Goal: Check status

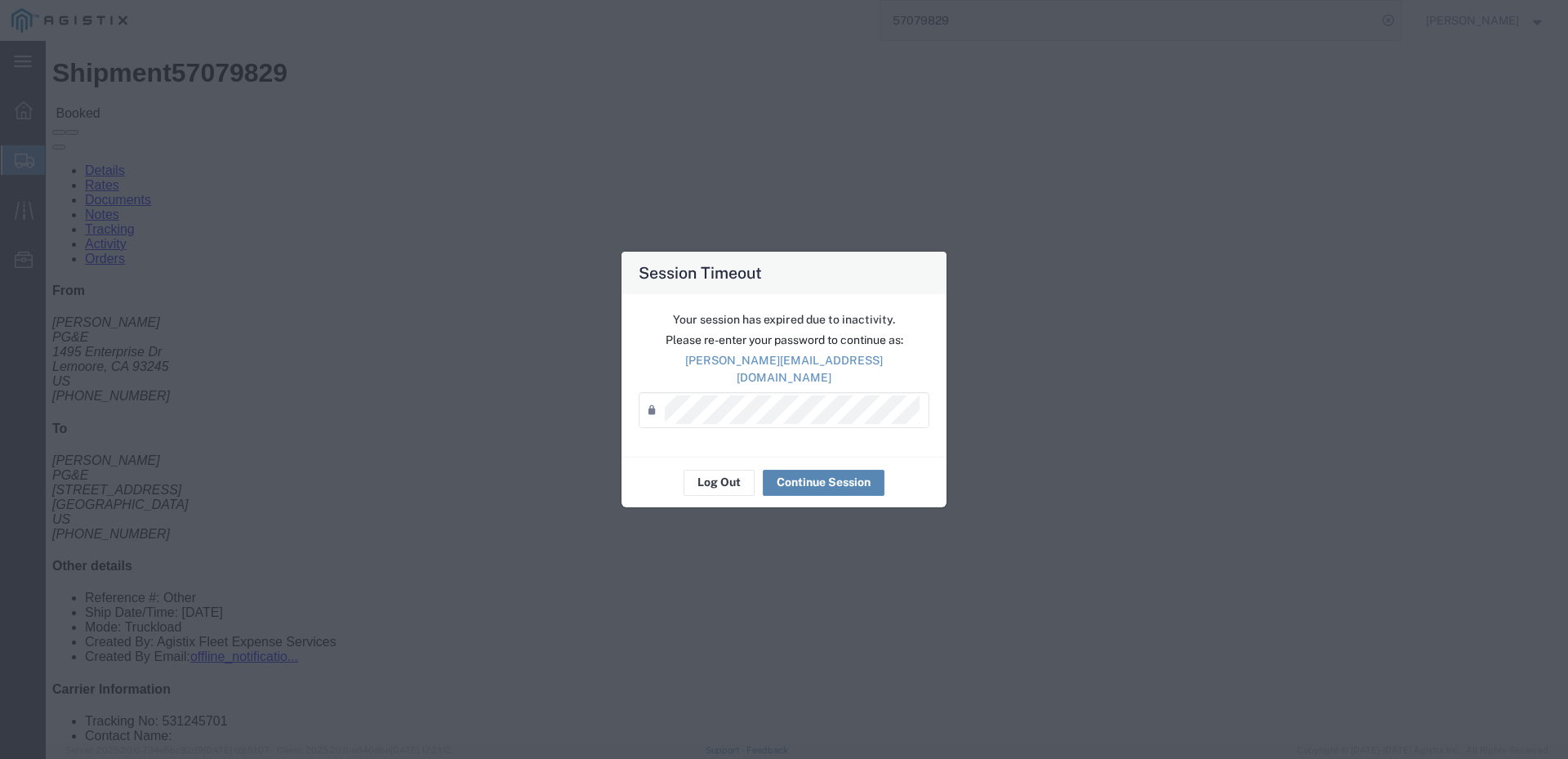
click at [845, 469] on button "Continue Session" at bounding box center [823, 483] width 121 height 27
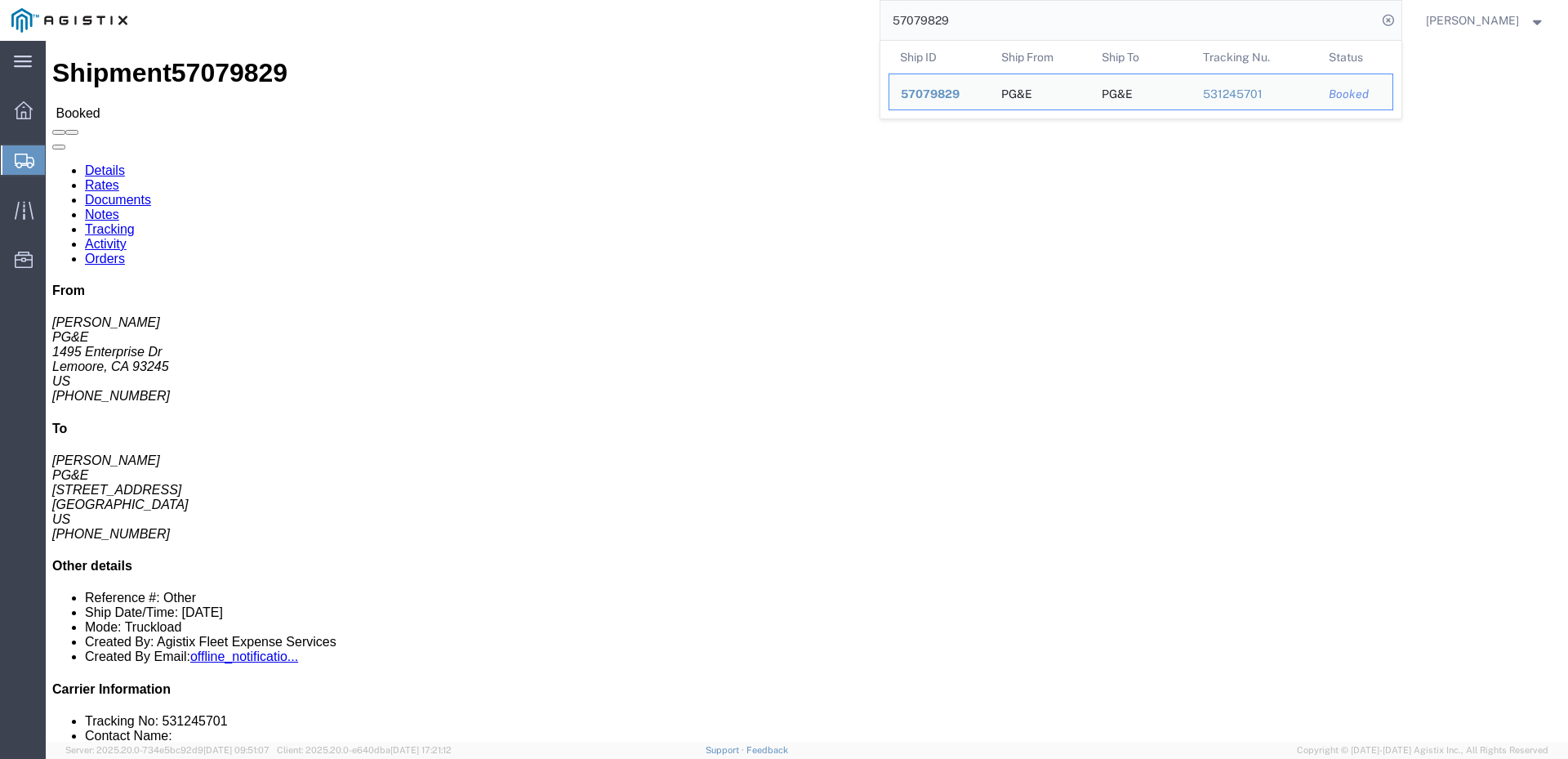
click at [1034, 22] on input "57079829" at bounding box center [1129, 20] width 497 height 39
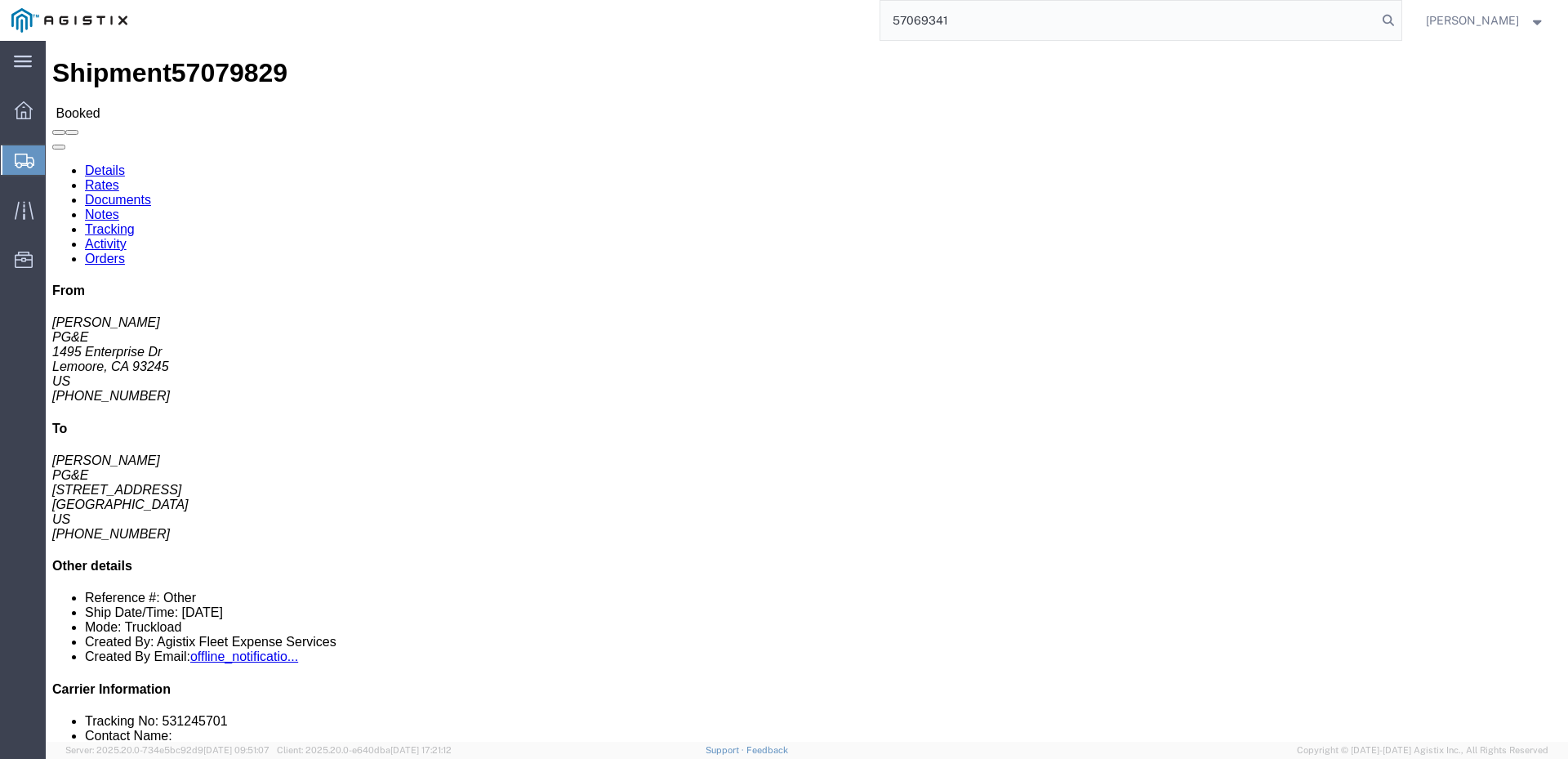
type input "57069341"
click link "Activity"
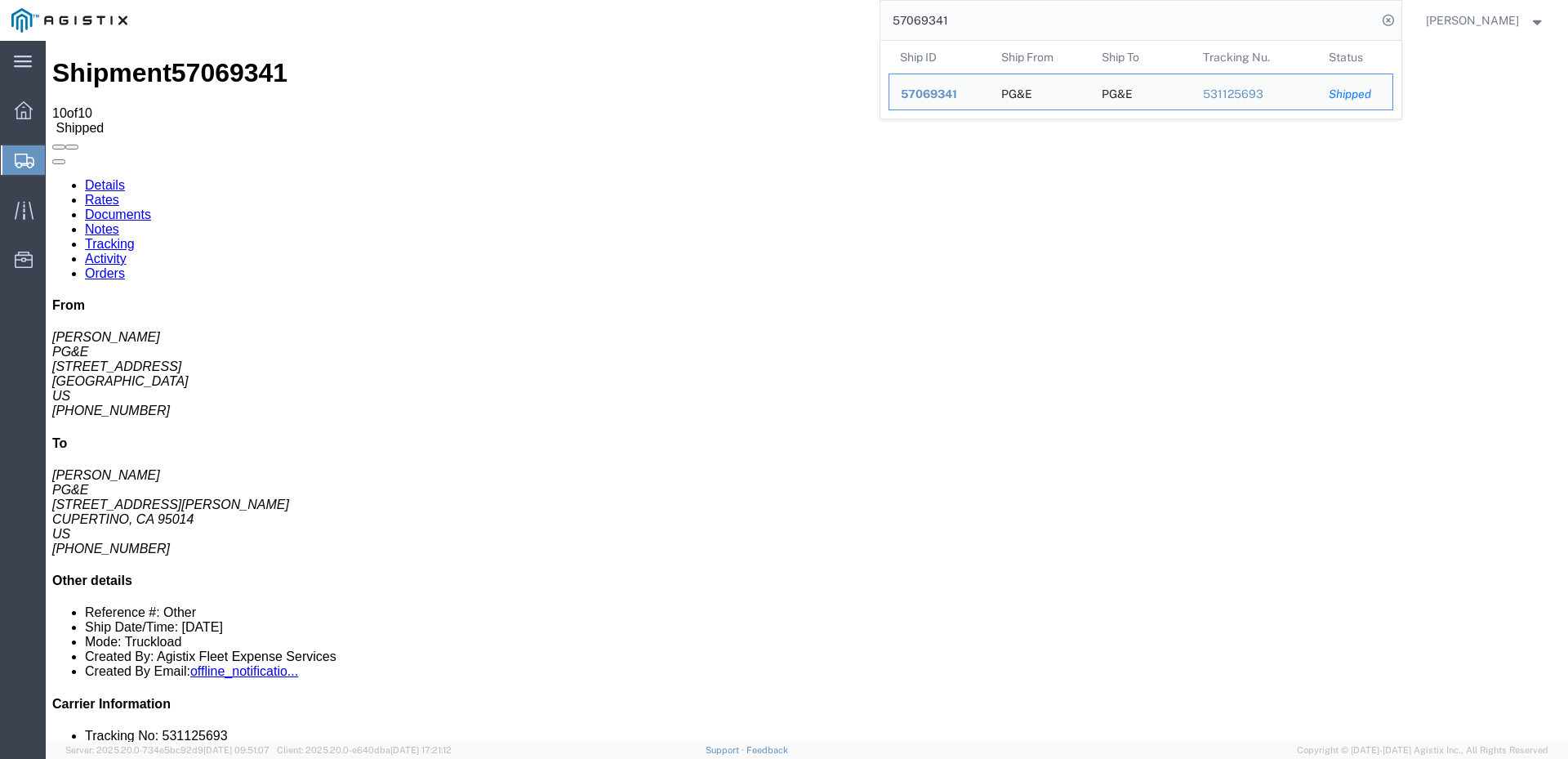
drag, startPoint x: 990, startPoint y: 20, endPoint x: 908, endPoint y: 26, distance: 82.2
click at [908, 26] on div "57069341 Ship ID Ship From Ship To Tracking Nu. Status Ship ID 57069341 Ship Fr…" at bounding box center [771, 20] width 1263 height 41
click at [523, 26] on div "57069341 Ship ID Ship From Ship To Tracking Nu. Status Ship ID 57069341 Ship Fr…" at bounding box center [771, 20] width 1263 height 41
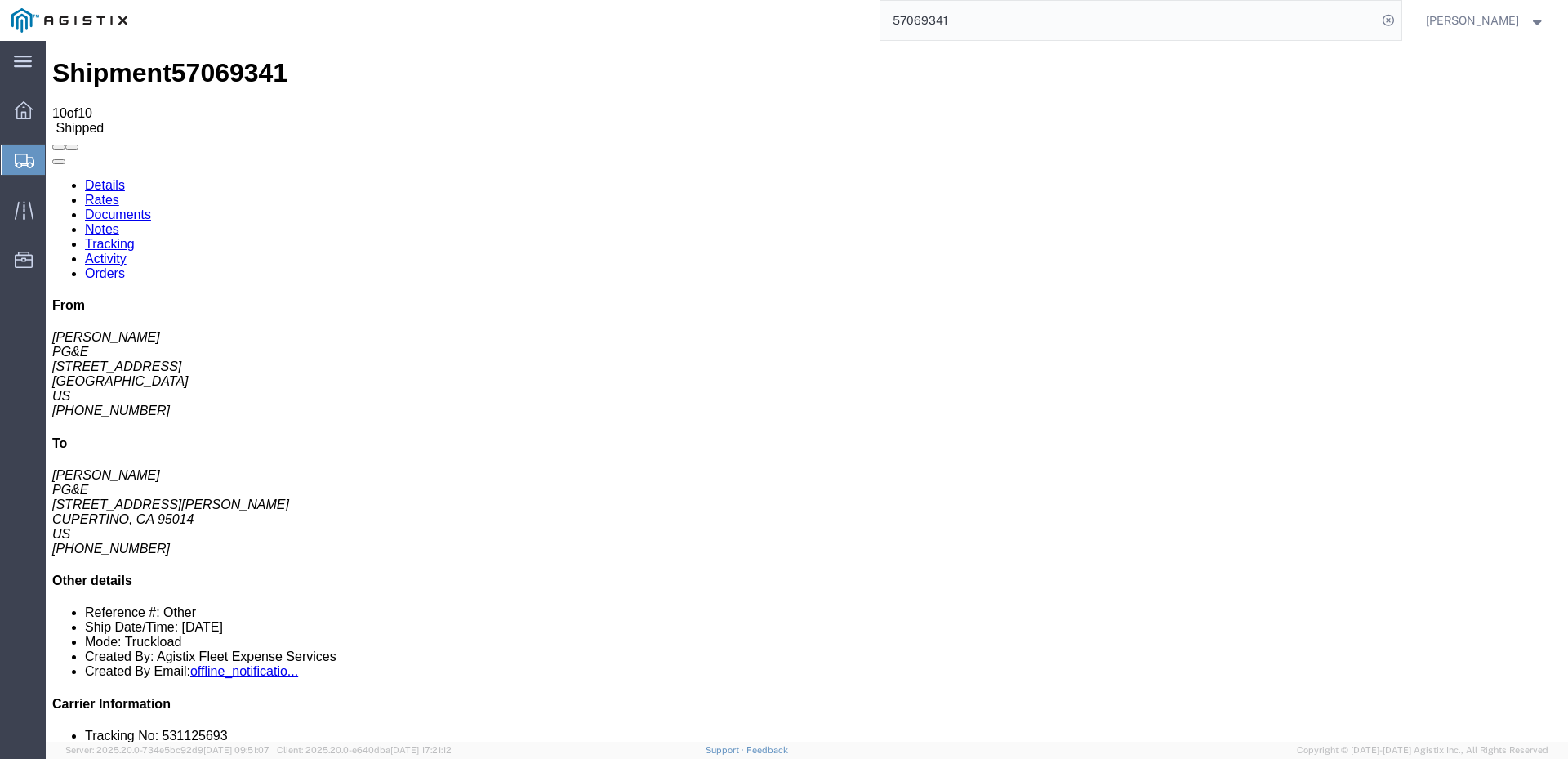
click at [110, 178] on link "Details" at bounding box center [105, 185] width 40 height 14
